Goal: Task Accomplishment & Management: Use online tool/utility

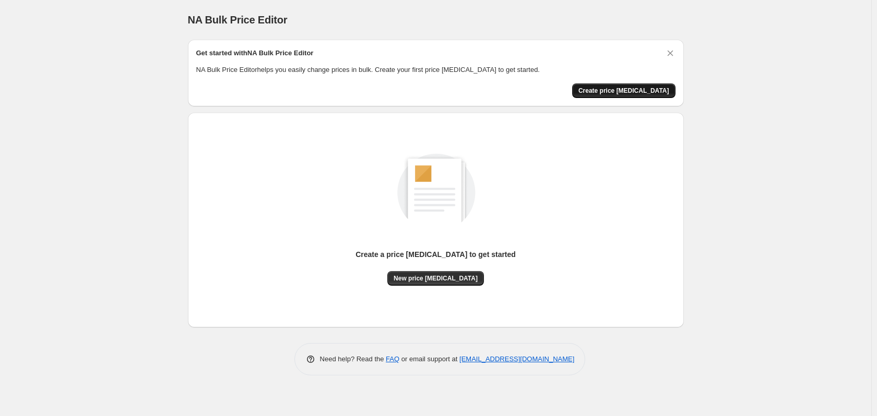
click at [635, 89] on span "Create price change job" at bounding box center [623, 91] width 91 height 8
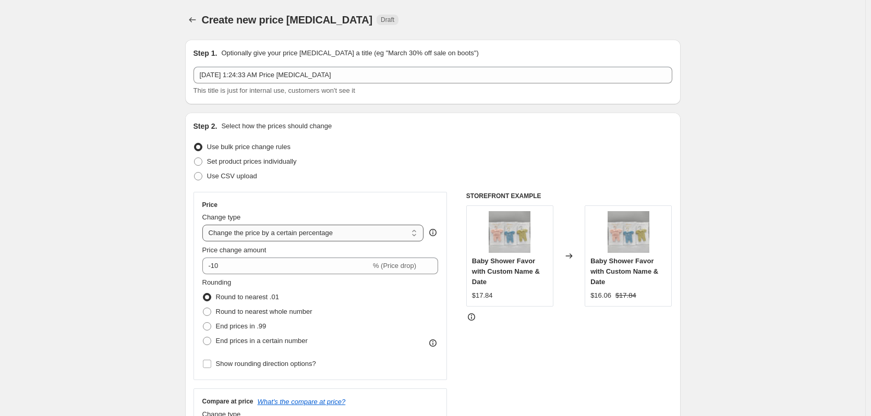
click at [364, 236] on select "Change the price to a certain amount Change the price by a certain amount Chang…" at bounding box center [313, 233] width 222 height 17
select select "to"
click at [205, 225] on select "Change the price to a certain amount Change the price by a certain amount Chang…" at bounding box center [313, 233] width 222 height 17
type input "80.00"
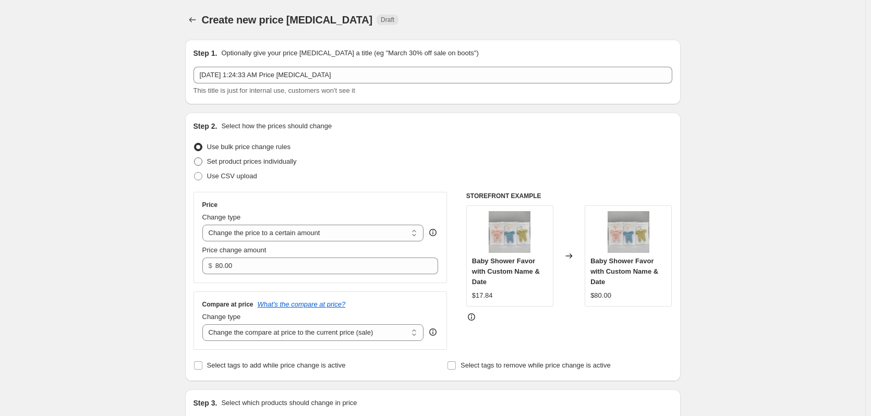
click at [202, 162] on span at bounding box center [198, 162] width 8 height 8
click at [195, 158] on input "Set product prices individually" at bounding box center [194, 158] width 1 height 1
radio input "true"
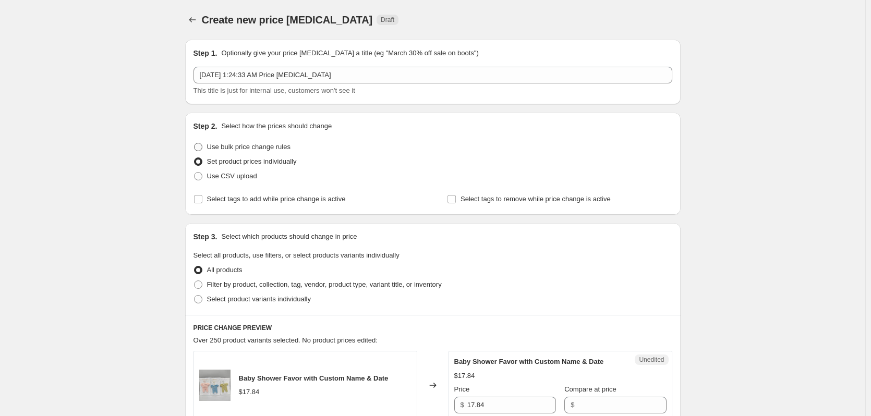
click at [200, 144] on span at bounding box center [198, 147] width 8 height 8
click at [195, 144] on input "Use bulk price change rules" at bounding box center [194, 143] width 1 height 1
radio input "true"
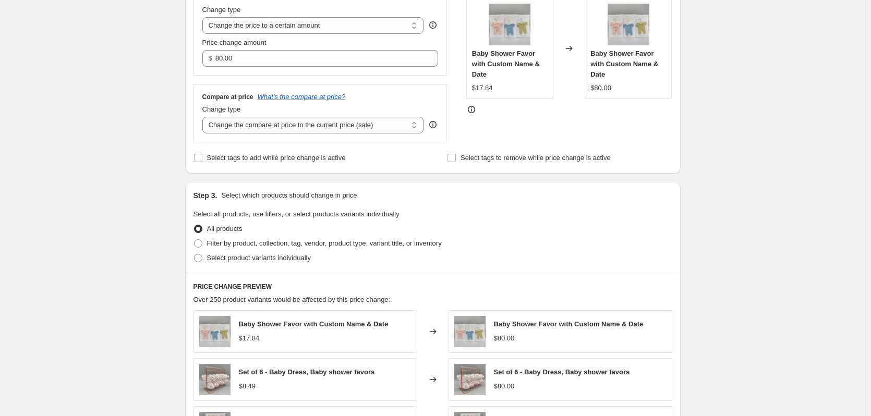
scroll to position [209, 0]
click at [199, 241] on span at bounding box center [198, 242] width 8 height 8
click at [195, 239] on input "Filter by product, collection, tag, vendor, product type, variant title, or inv…" at bounding box center [194, 238] width 1 height 1
radio input "true"
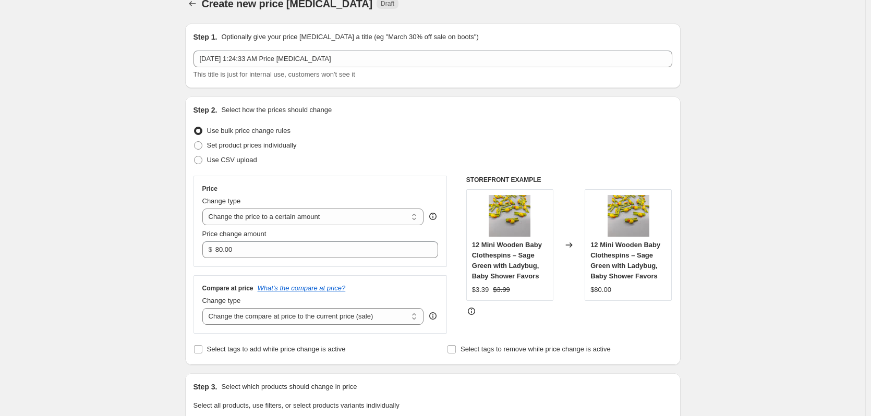
scroll to position [0, 0]
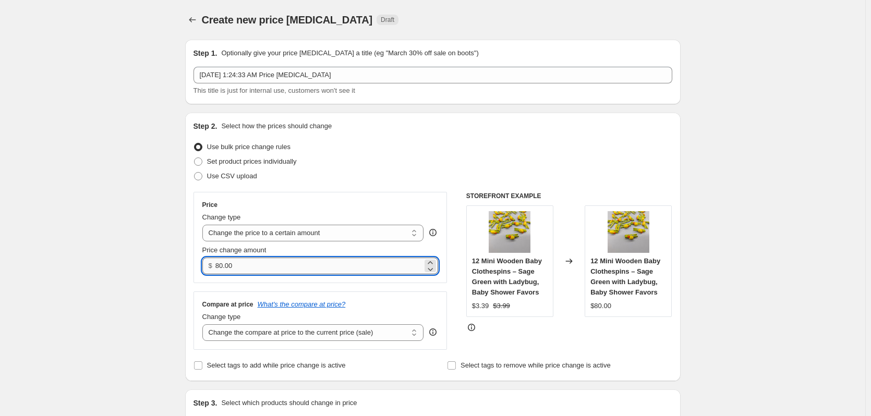
click at [313, 261] on input "80.00" at bounding box center [319, 266] width 207 height 17
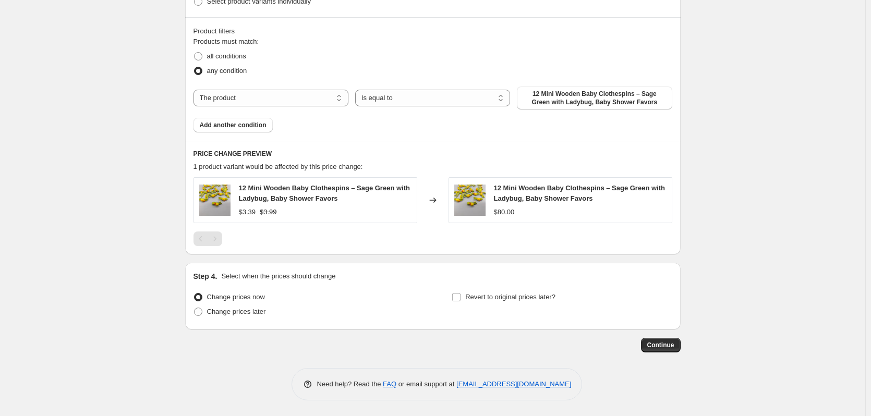
scroll to position [465, 0]
click at [571, 75] on div "any condition" at bounding box center [433, 71] width 479 height 15
click at [567, 88] on button "12 Mini Wooden Baby Clothespins – Sage Green with Ladybug, Baby Shower Favors" at bounding box center [594, 98] width 155 height 23
click at [595, 105] on span "12 Mini Wooden Baby Clothespins – Sage Green with Ladybug, Baby Shower Favors" at bounding box center [594, 98] width 142 height 17
click at [195, 53] on div "Product filters Products must match: all conditions any condition The product T…" at bounding box center [433, 79] width 496 height 124
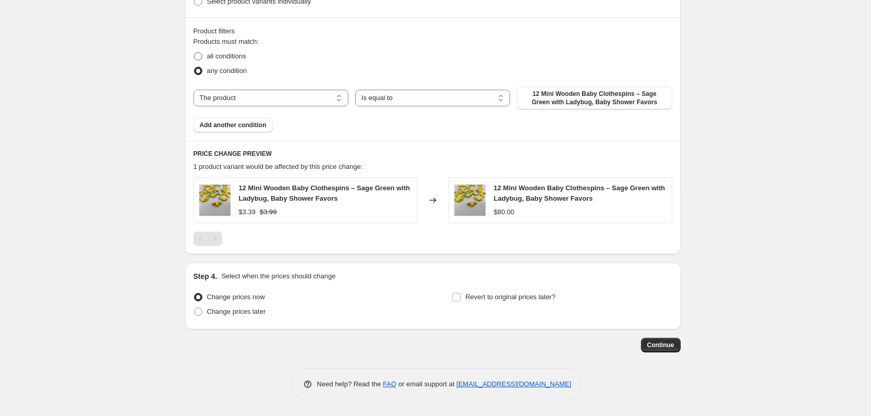
click at [199, 56] on span at bounding box center [198, 56] width 8 height 8
click at [195, 53] on input "all conditions" at bounding box center [194, 52] width 1 height 1
radio input "true"
click at [327, 105] on select "The product The product's collection The product's tag The product's vendor The…" at bounding box center [271, 98] width 155 height 17
select select "collection"
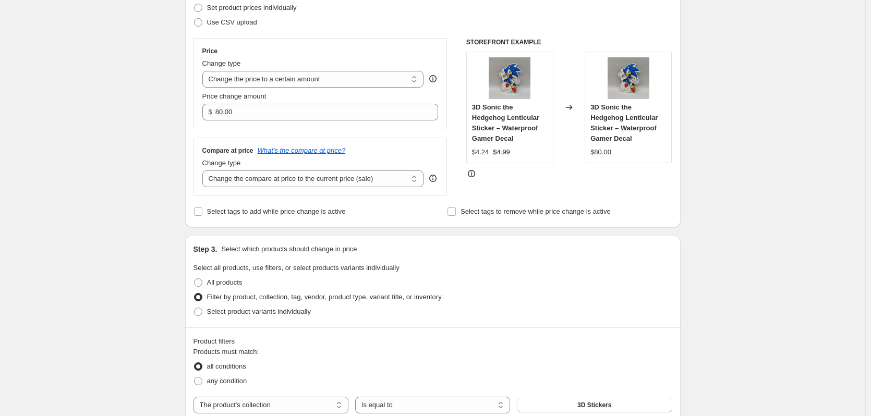
scroll to position [142, 0]
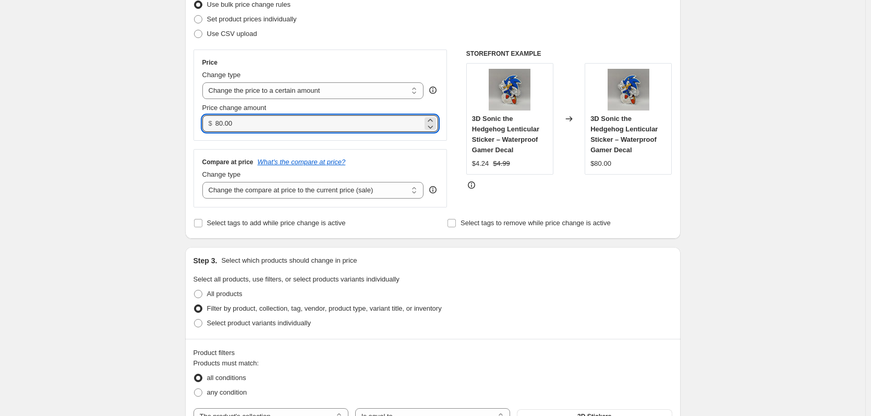
drag, startPoint x: 309, startPoint y: 121, endPoint x: 154, endPoint y: 103, distance: 156.5
click at [154, 103] on div "Create new price change job. This page is ready Create new price change job Dra…" at bounding box center [433, 398] width 866 height 1080
type input "4.99"
click at [599, 286] on fieldset "Select all products, use filters, or select products variants individually All …" at bounding box center [433, 302] width 479 height 56
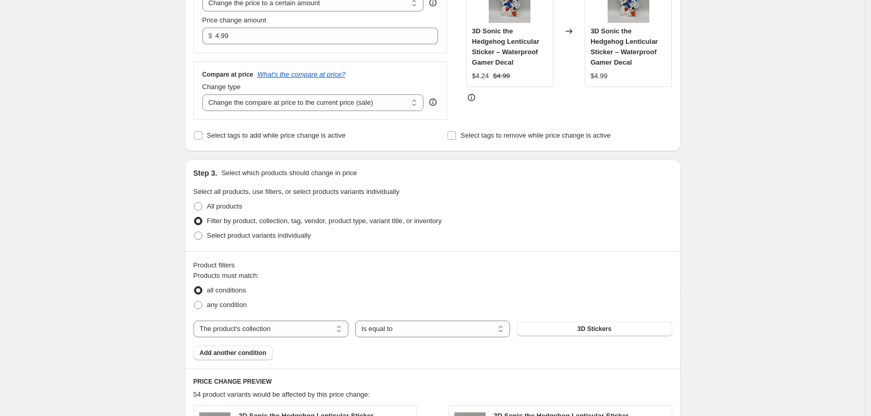
scroll to position [247, 0]
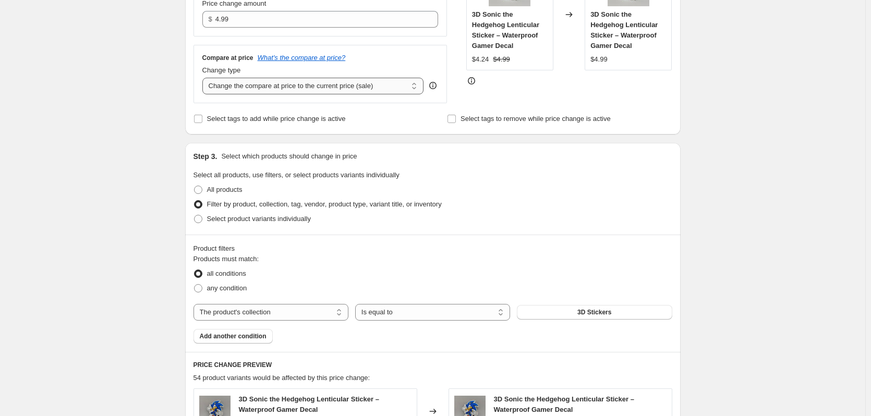
click at [360, 81] on select "Change the compare at price to the current price (sale) Change the compare at p…" at bounding box center [313, 86] width 222 height 17
select select "remove"
click at [205, 78] on select "Change the compare at price to the current price (sale) Change the compare at p…" at bounding box center [313, 86] width 222 height 17
click at [629, 240] on div "Product filters Products must match: all conditions any condition The product T…" at bounding box center [433, 293] width 496 height 117
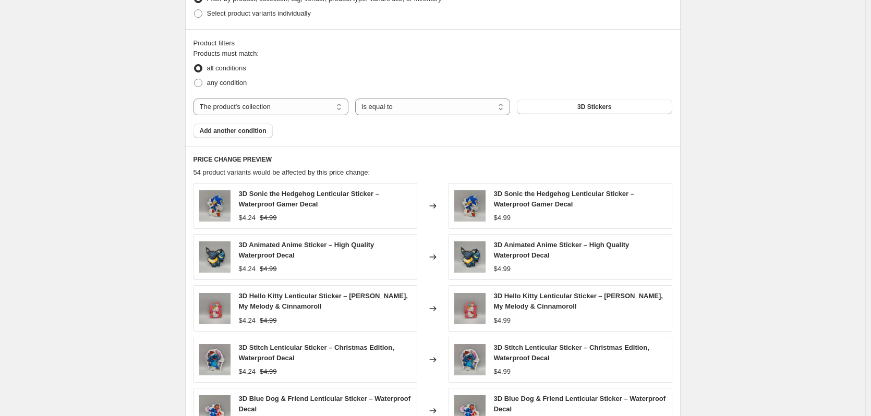
scroll to position [612, 0]
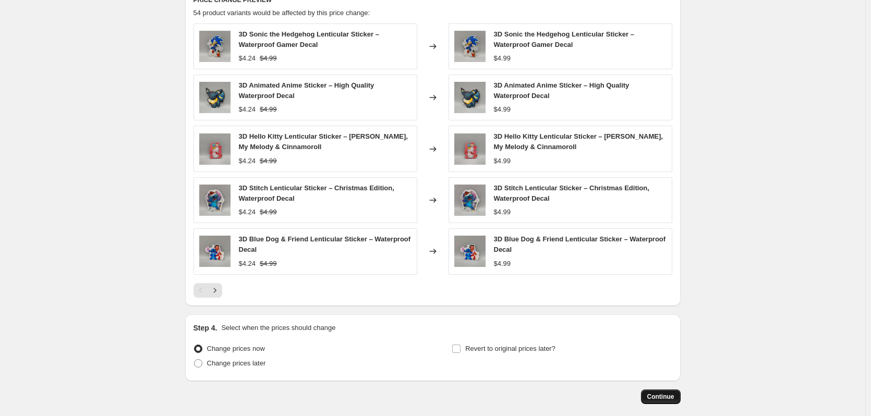
click at [663, 398] on span "Continue" at bounding box center [661, 397] width 27 height 8
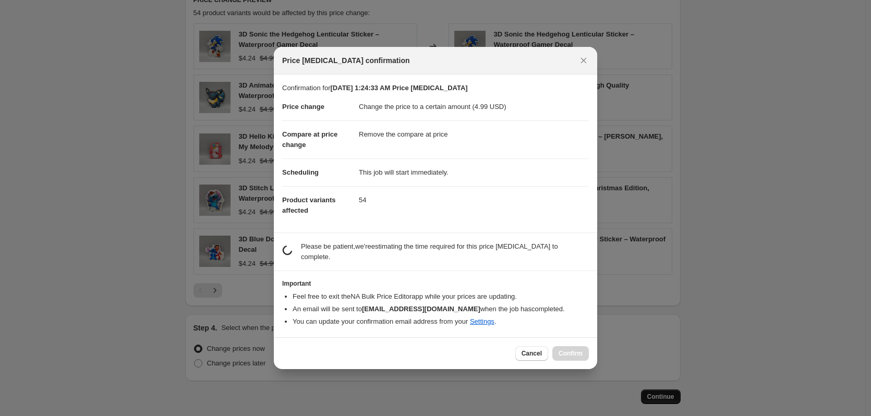
scroll to position [0, 0]
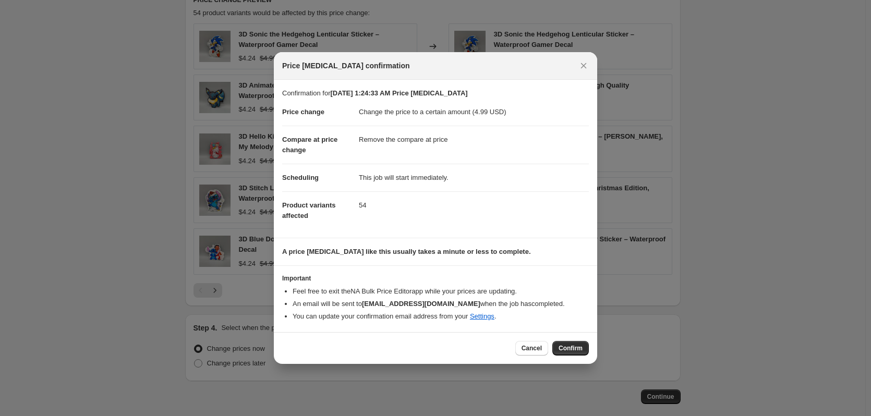
click at [570, 348] on span "Confirm" at bounding box center [571, 348] width 24 height 8
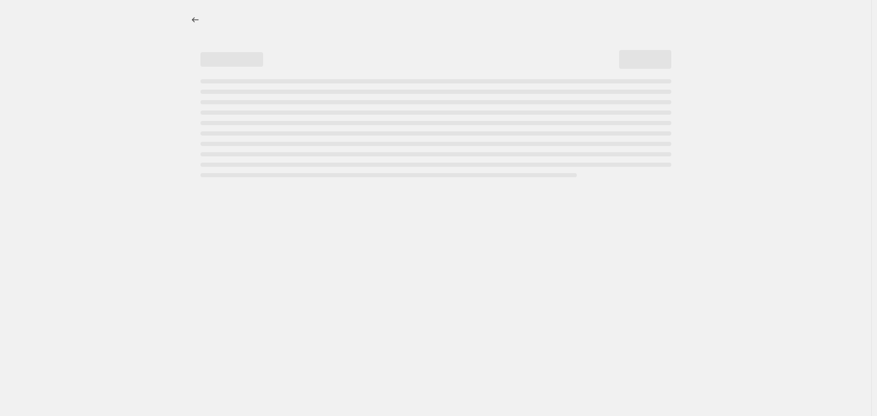
select select "remove"
select select "collection"
